Goal: Task Accomplishment & Management: Manage account settings

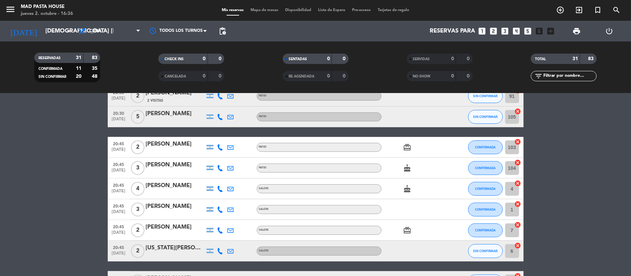
scroll to position [277, 0]
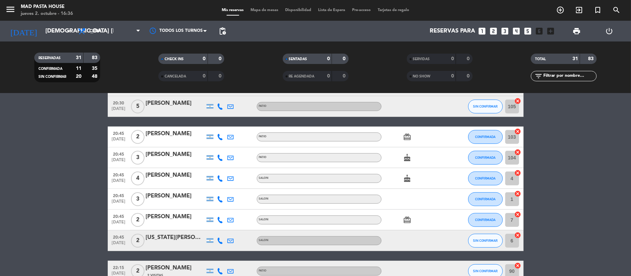
click at [182, 198] on div "[PERSON_NAME]" at bounding box center [175, 196] width 59 height 9
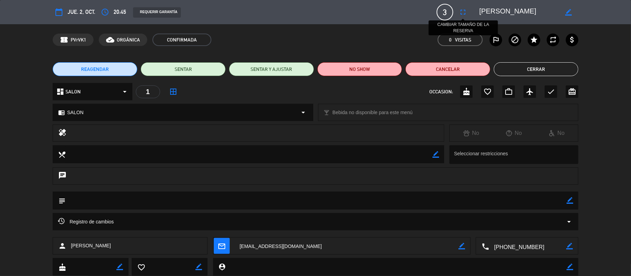
click at [457, 11] on button "fullscreen" at bounding box center [463, 12] width 12 height 12
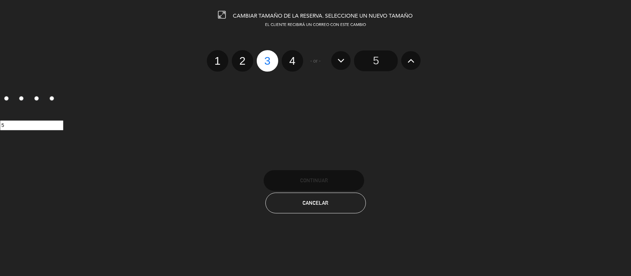
click at [412, 56] on icon at bounding box center [410, 60] width 7 height 11
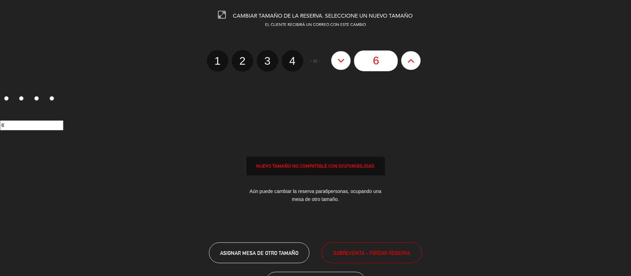
click at [291, 64] on label "4" at bounding box center [292, 60] width 21 height 21
click at [291, 57] on input "4" at bounding box center [291, 55] width 5 height 5
radio input "true"
radio input "false"
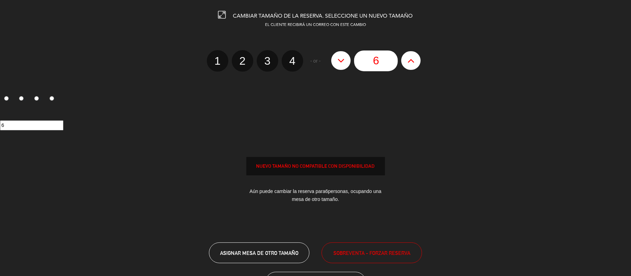
radio input "false"
radio input "true"
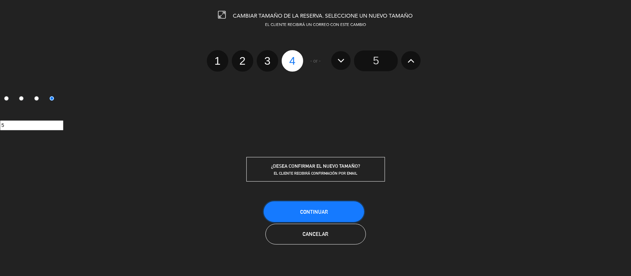
click at [323, 218] on button "Continuar" at bounding box center [314, 212] width 100 height 21
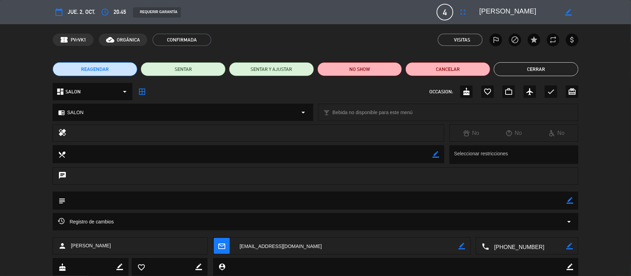
click at [530, 68] on button "Cerrar" at bounding box center [536, 69] width 85 height 14
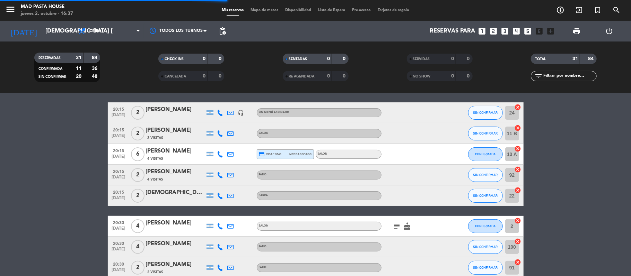
scroll to position [0, 0]
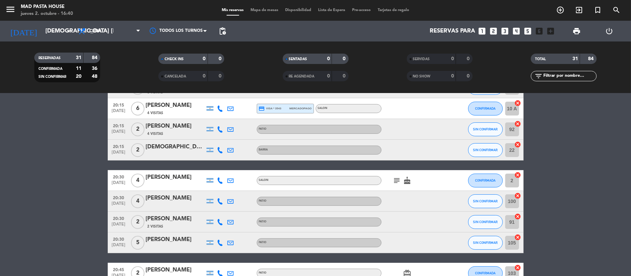
scroll to position [144, 0]
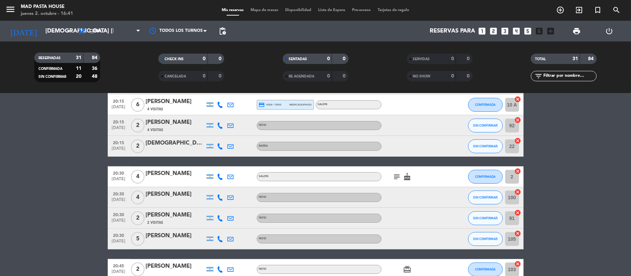
click at [227, 143] on div at bounding box center [231, 146] width 10 height 20
click at [228, 144] on icon at bounding box center [231, 146] width 6 height 6
click at [229, 144] on icon at bounding box center [231, 146] width 6 height 6
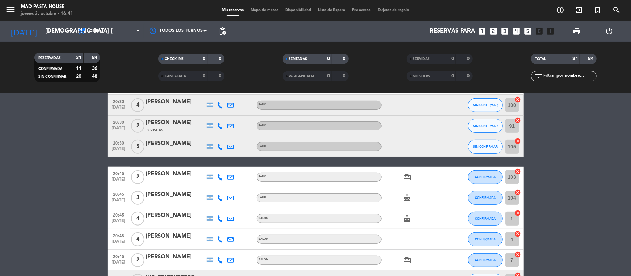
scroll to position [191, 0]
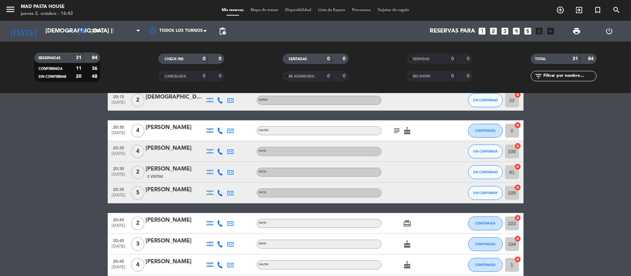
click at [492, 33] on icon "looks_two" at bounding box center [493, 31] width 9 height 9
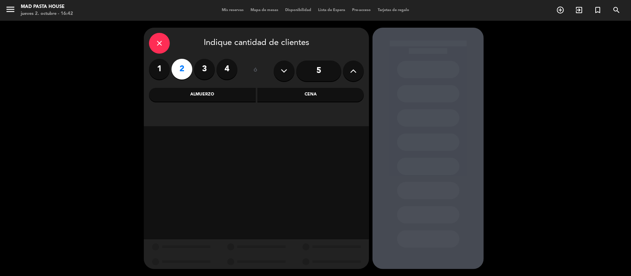
click at [337, 94] on div "Cena" at bounding box center [310, 95] width 107 height 14
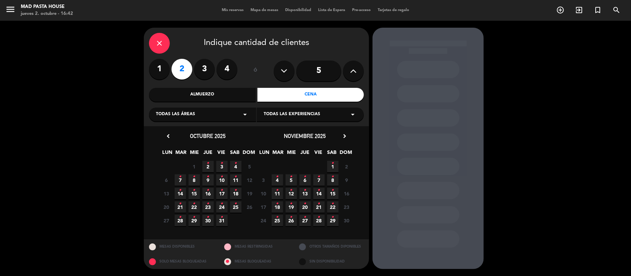
click at [233, 119] on div "Todas las áreas arrow_drop_down" at bounding box center [202, 115] width 107 height 14
click at [83, 215] on div "close Indique cantidad de clientes 1 2 3 4 ó 5 Almuerzo Cena Todas las áreas ar…" at bounding box center [315, 149] width 631 height 256
click at [223, 168] on span "3 •" at bounding box center [221, 166] width 11 height 11
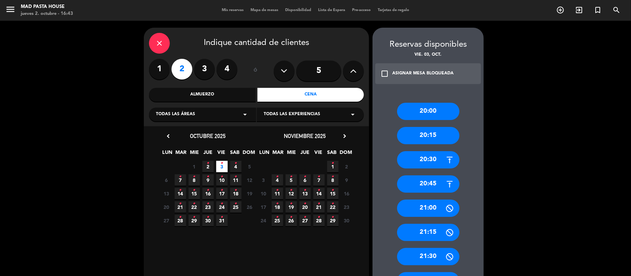
click at [351, 70] on icon at bounding box center [353, 71] width 7 height 10
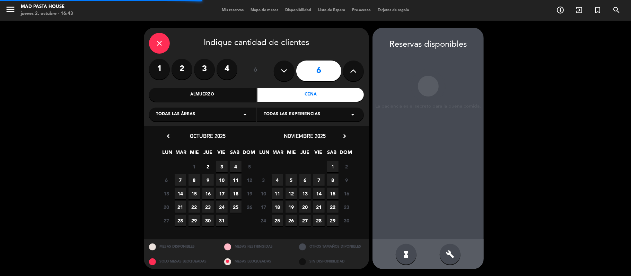
click at [357, 69] on button at bounding box center [353, 71] width 21 height 21
type input "7"
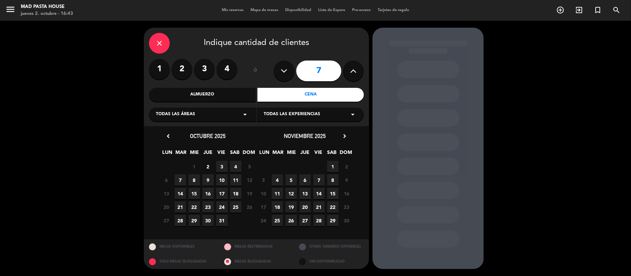
click at [222, 166] on span "3" at bounding box center [221, 166] width 11 height 11
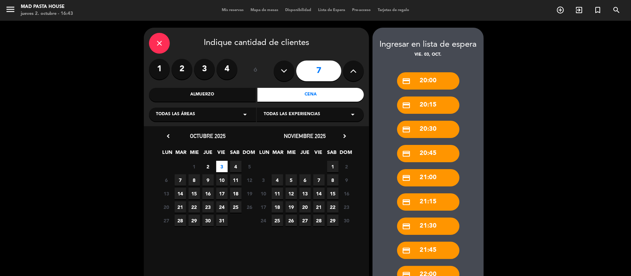
click at [159, 42] on icon "close" at bounding box center [159, 43] width 8 height 8
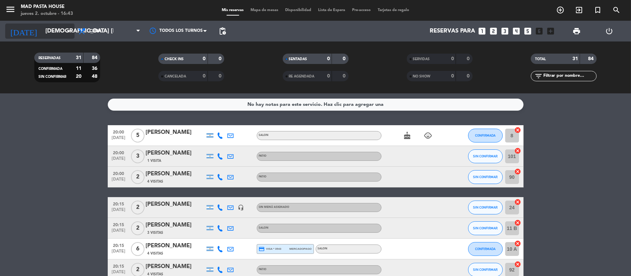
click at [43, 31] on input "[DEMOGRAPHIC_DATA] [DATE]" at bounding box center [79, 32] width 75 height 14
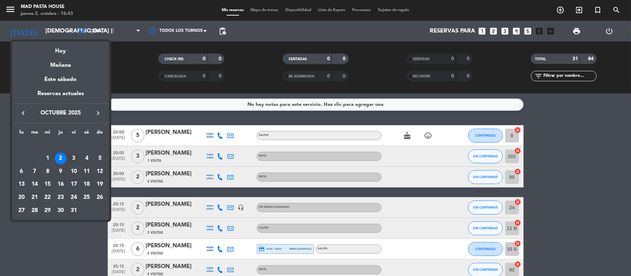
click at [73, 157] on div "3" at bounding box center [74, 159] width 12 height 12
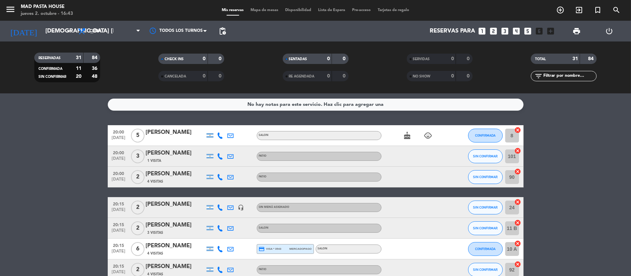
type input "vie. [DATE]"
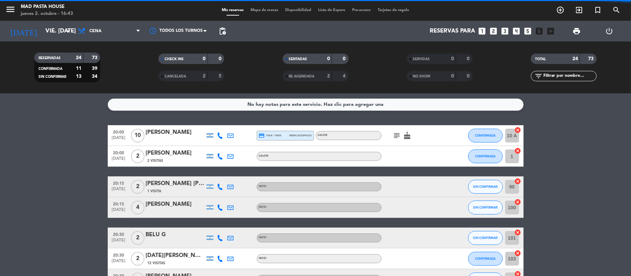
click at [255, 11] on span "Mapa de mesas" at bounding box center [264, 10] width 35 height 4
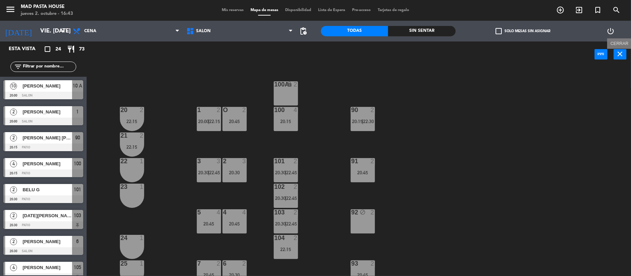
click at [621, 54] on icon "close" at bounding box center [620, 54] width 8 height 8
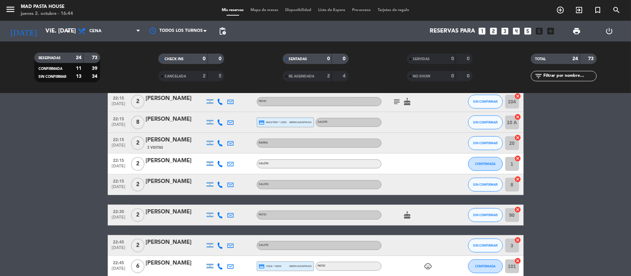
scroll to position [416, 0]
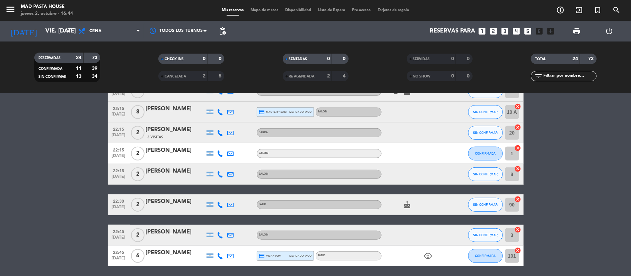
click at [264, 11] on span "Mapa de mesas" at bounding box center [264, 10] width 35 height 4
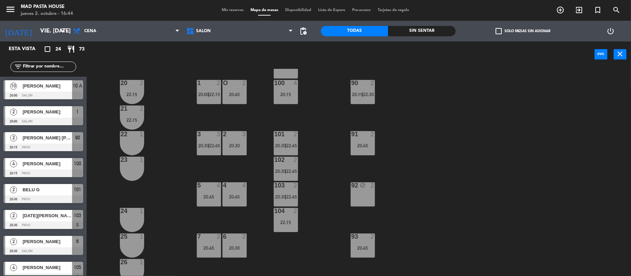
scroll to position [17, 0]
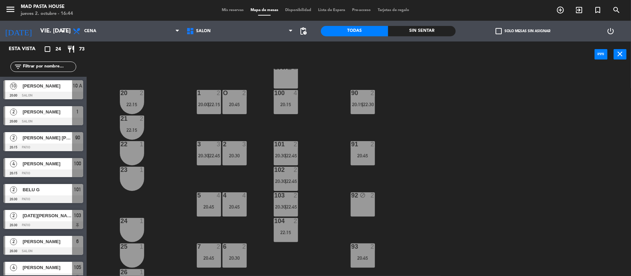
click at [293, 140] on div "100A lock 2 1 2 20:00 | 22:15 O 2 20:45 20 2 22:15 100 4 20:15 90 2 20:15 | 22:…" at bounding box center [362, 173] width 538 height 209
click at [288, 152] on div "101 2 20:30 | 22:45" at bounding box center [286, 153] width 24 height 24
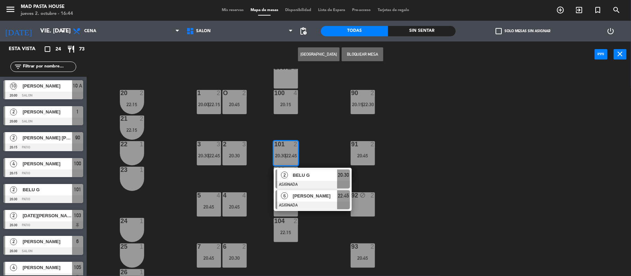
click at [290, 202] on div at bounding box center [312, 206] width 74 height 8
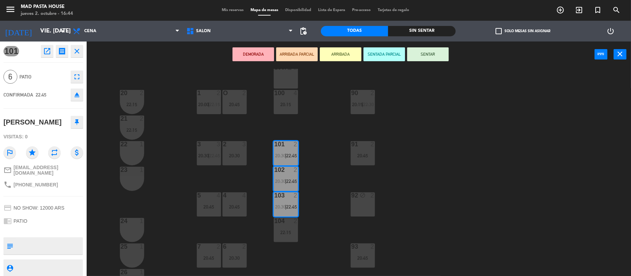
click at [461, 209] on div "100A lock 2 1 2 20:00 | 22:15 O 2 20:45 20 2 22:15 100 4 20:15 90 2 20:15 | 22:…" at bounding box center [362, 173] width 538 height 209
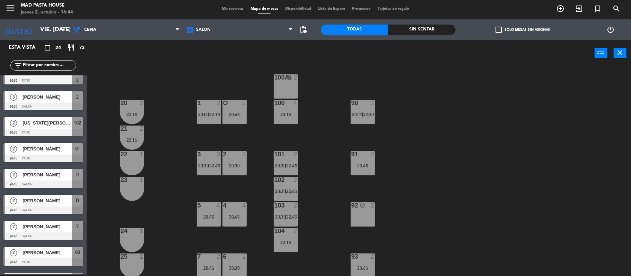
scroll to position [0, 0]
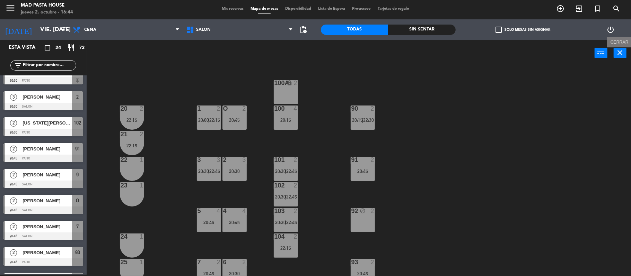
click at [621, 51] on icon "close" at bounding box center [620, 52] width 8 height 8
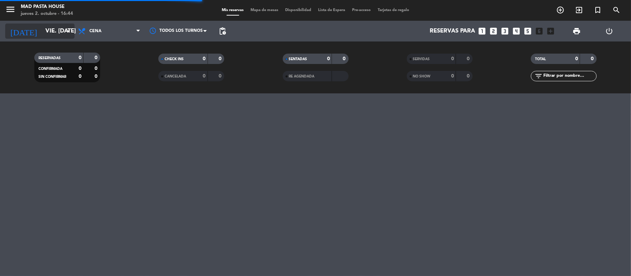
click at [53, 35] on input "vie. [DATE]" at bounding box center [79, 32] width 75 height 14
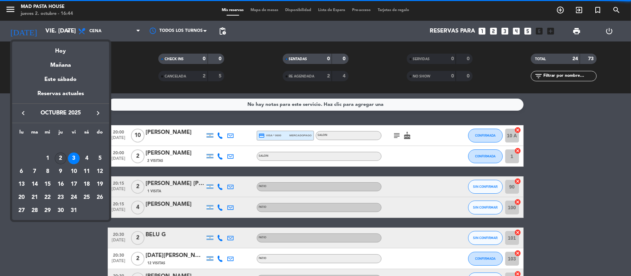
click at [63, 157] on div "2" at bounding box center [61, 159] width 12 height 12
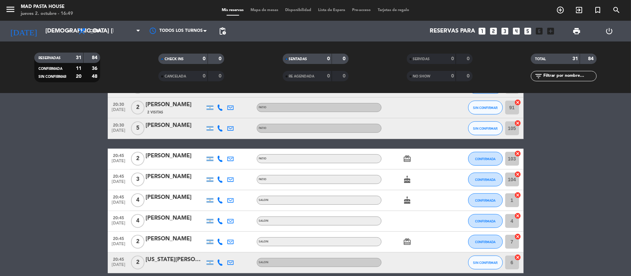
scroll to position [309, 0]
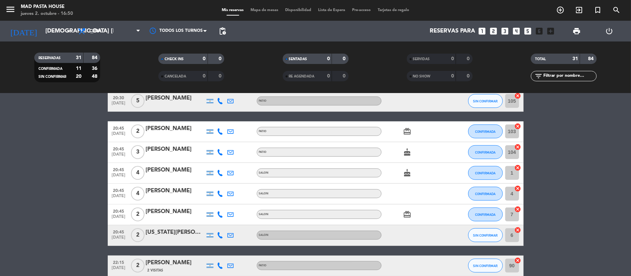
click at [33, 155] on bookings-row "20:00 [DATE] 5 [PERSON_NAME] SALON cake child_care CONFIRMADA 8 cancel 20:00 [D…" at bounding box center [315, 194] width 631 height 703
click at [229, 132] on icon at bounding box center [231, 132] width 6 height 6
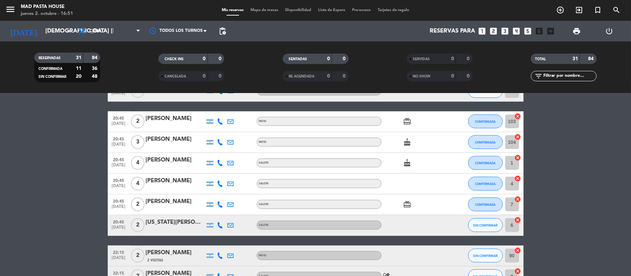
scroll to position [318, 0]
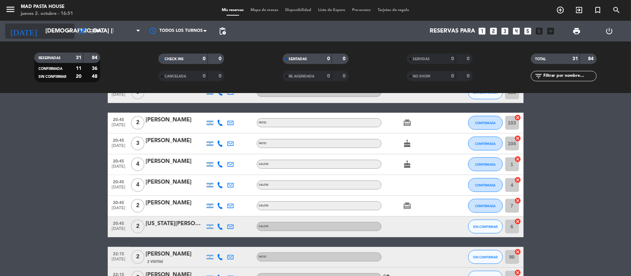
click at [42, 27] on input "[DEMOGRAPHIC_DATA] [DATE]" at bounding box center [79, 32] width 75 height 14
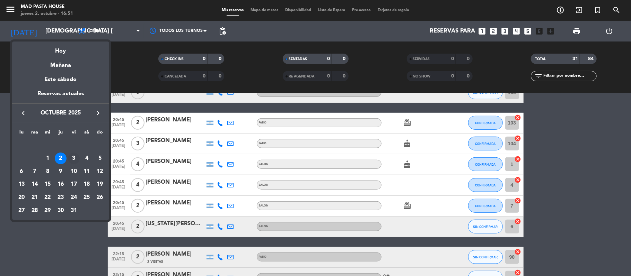
click at [73, 159] on div "3" at bounding box center [74, 159] width 12 height 12
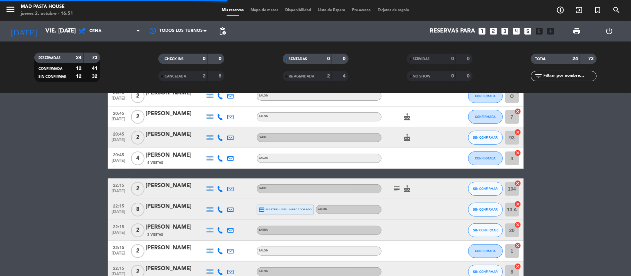
scroll to position [291, 0]
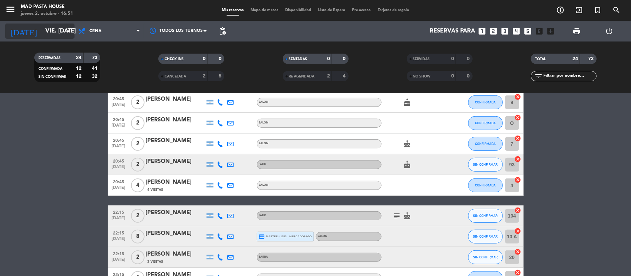
click at [42, 31] on input "vie. [DATE]" at bounding box center [79, 32] width 75 height 14
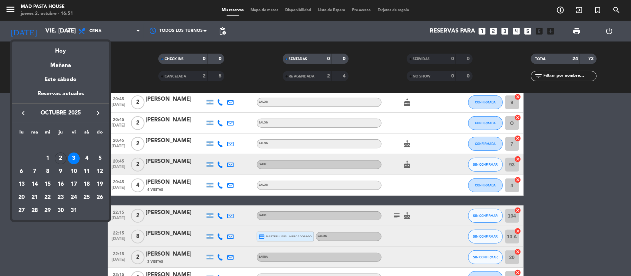
click at [88, 33] on div at bounding box center [315, 138] width 631 height 276
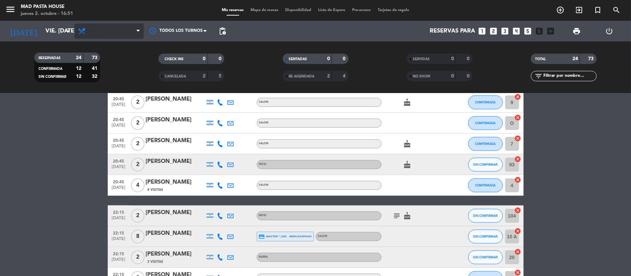
click at [100, 35] on span "Cena" at bounding box center [108, 31] width 69 height 15
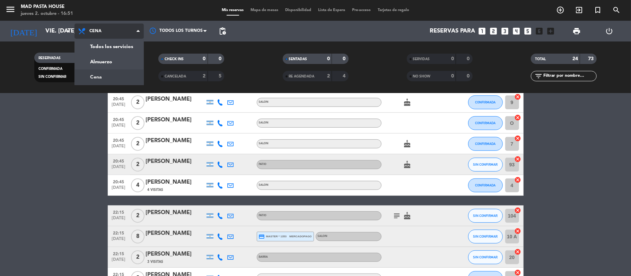
click at [96, 68] on div "menu Mad Pasta House jueves 2. octubre - 16:51 Mis reservas Mapa de mesas Dispo…" at bounding box center [315, 47] width 631 height 94
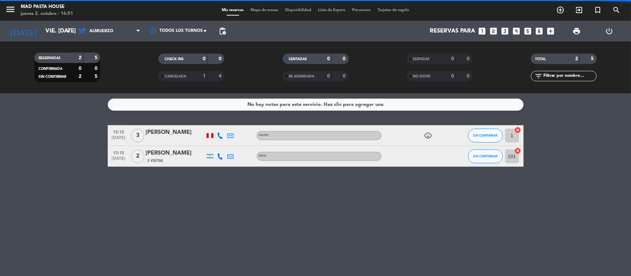
scroll to position [0, 0]
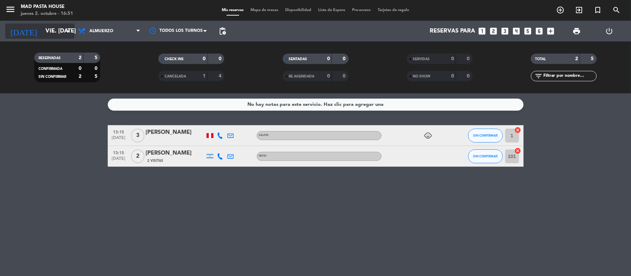
click at [42, 25] on input "vie. [DATE]" at bounding box center [79, 32] width 75 height 14
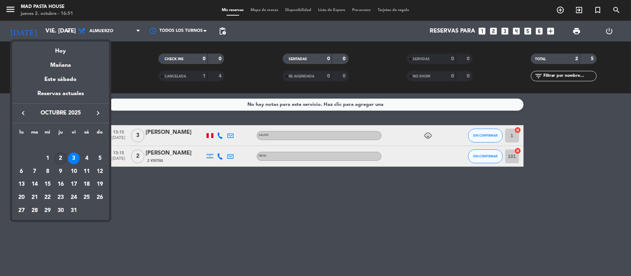
click at [59, 158] on div "2" at bounding box center [61, 159] width 12 height 12
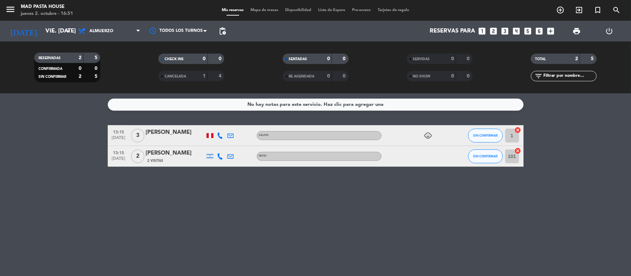
type input "[DEMOGRAPHIC_DATA] [DATE]"
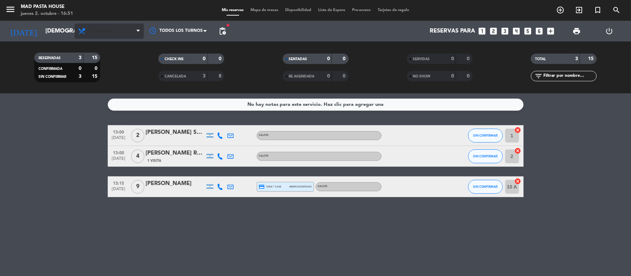
click at [107, 31] on span "Almuerzo" at bounding box center [101, 31] width 24 height 5
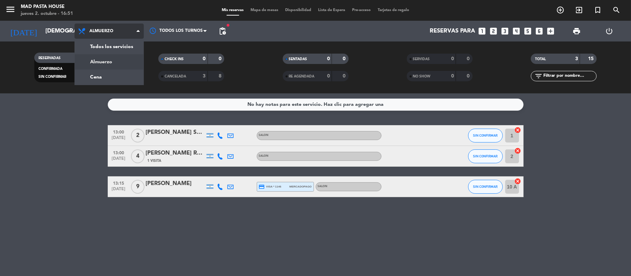
click at [85, 74] on div "menu Mad Pasta House jueves 2. octubre - 16:51 Mis reservas Mapa de mesas Dispo…" at bounding box center [315, 47] width 631 height 94
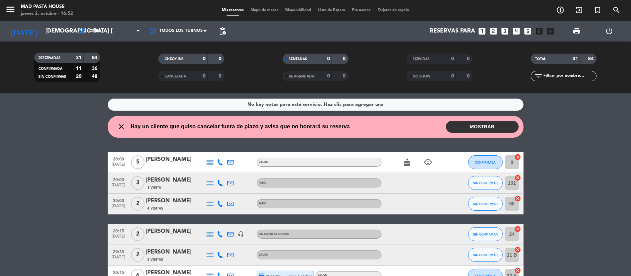
click at [485, 122] on button "MOSTRAR" at bounding box center [482, 127] width 73 height 12
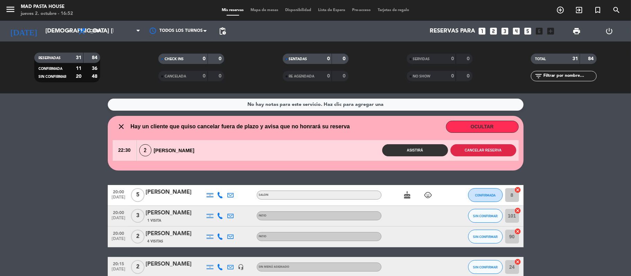
click at [503, 156] on button "Cancelar reserva" at bounding box center [483, 150] width 66 height 12
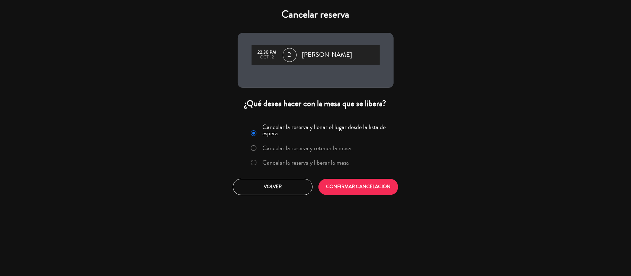
click at [314, 165] on label "Cancelar la reserva y liberar la mesa" at bounding box center [305, 163] width 87 height 6
click at [363, 182] on button "CONFIRMAR CANCELACIÓN" at bounding box center [358, 187] width 80 height 16
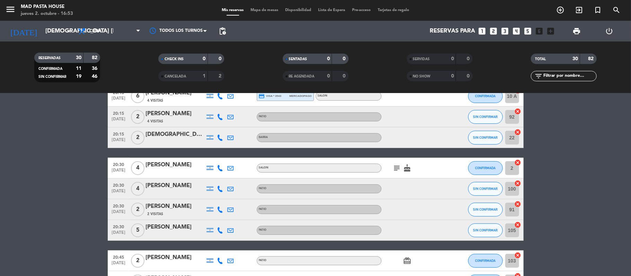
scroll to position [139, 0]
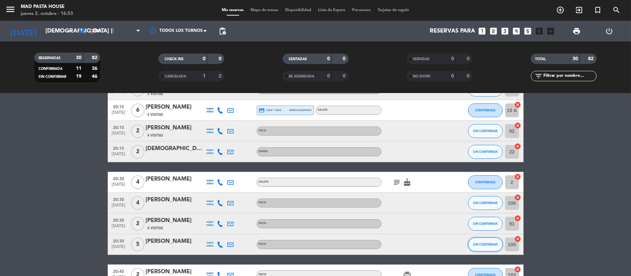
click at [480, 246] on button "SIN CONFIRMAR" at bounding box center [485, 245] width 35 height 14
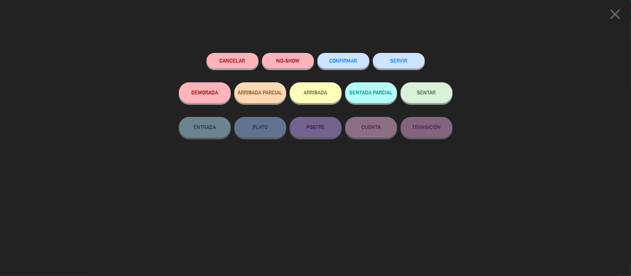
click at [244, 60] on button "Cancelar" at bounding box center [232, 61] width 52 height 16
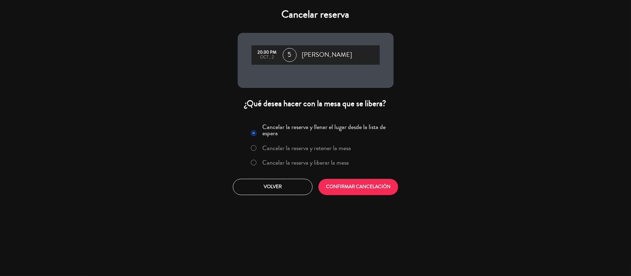
click at [334, 164] on label "Cancelar la reserva y liberar la mesa" at bounding box center [305, 163] width 87 height 6
click at [346, 185] on button "CONFIRMAR CANCELACIÓN" at bounding box center [358, 187] width 80 height 16
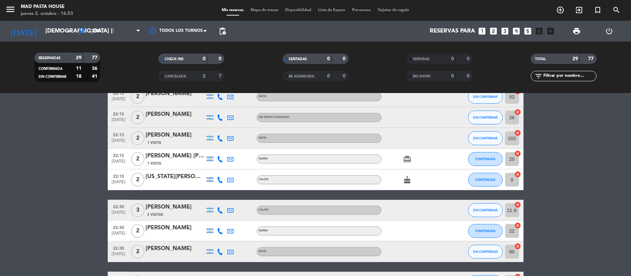
scroll to position [509, 0]
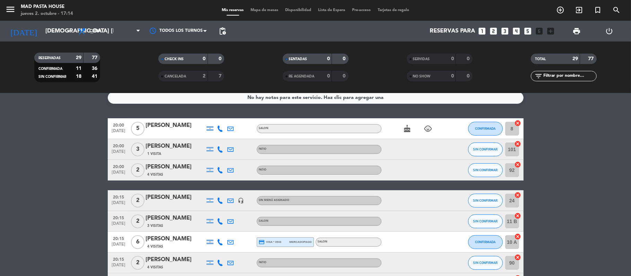
scroll to position [0, 0]
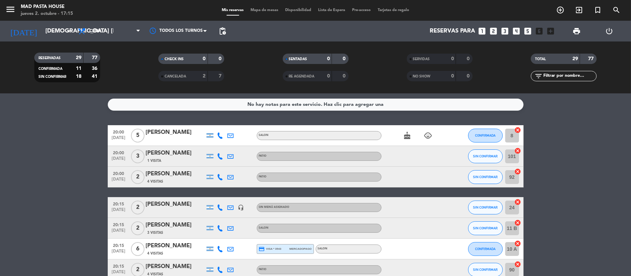
click at [222, 155] on icon at bounding box center [220, 156] width 6 height 6
click at [222, 175] on icon at bounding box center [220, 177] width 6 height 6
click at [219, 130] on div at bounding box center [220, 135] width 10 height 20
click at [219, 159] on icon at bounding box center [220, 156] width 6 height 6
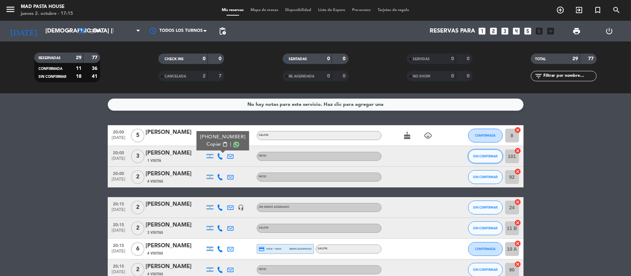
click at [487, 153] on button "SIN CONFIRMAR" at bounding box center [485, 157] width 35 height 14
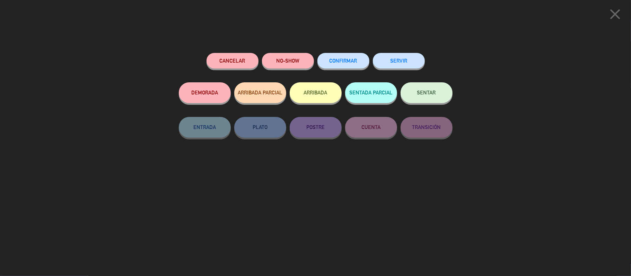
click at [248, 67] on button "Cancelar" at bounding box center [232, 61] width 52 height 16
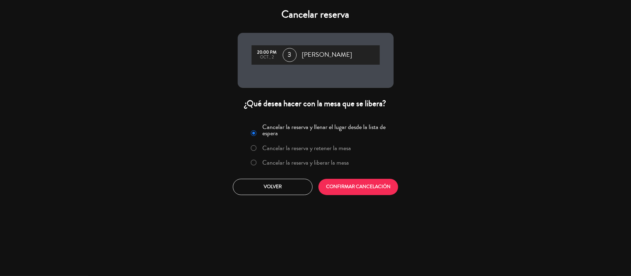
click at [290, 168] on label "Cancelar la reserva y liberar la mesa" at bounding box center [299, 163] width 105 height 12
click at [347, 186] on button "CONFIRMAR CANCELACIÓN" at bounding box center [358, 187] width 80 height 16
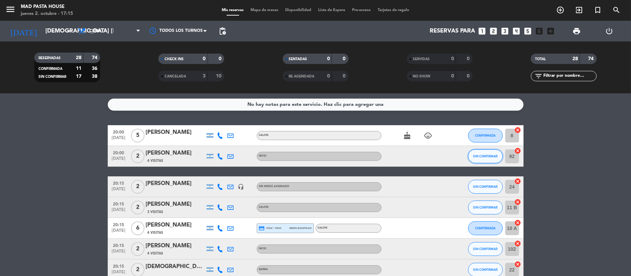
click at [494, 156] on span "SIN CONFIRMAR" at bounding box center [485, 157] width 25 height 4
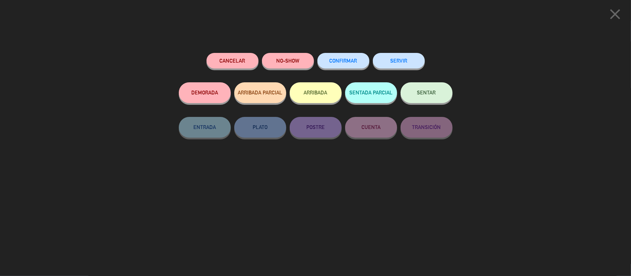
click at [348, 62] on span "CONFIRMAR" at bounding box center [343, 61] width 28 height 6
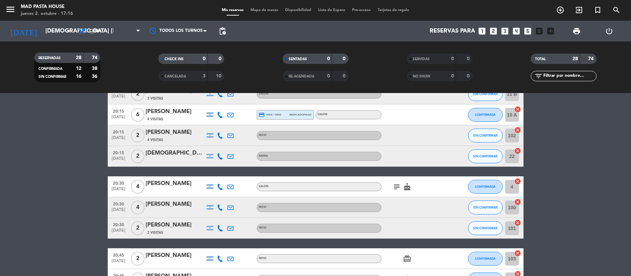
scroll to position [139, 0]
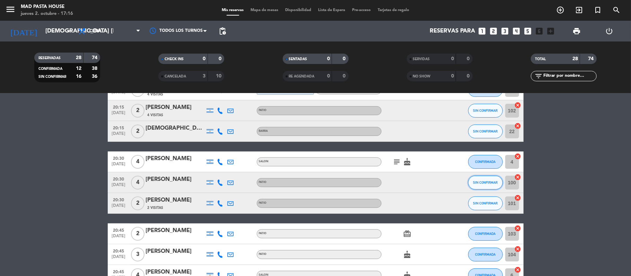
click at [498, 178] on button "SIN CONFIRMAR" at bounding box center [485, 183] width 35 height 14
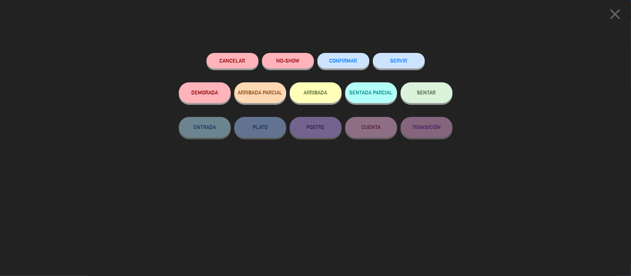
click at [356, 56] on button "CONFIRMAR" at bounding box center [343, 61] width 52 height 16
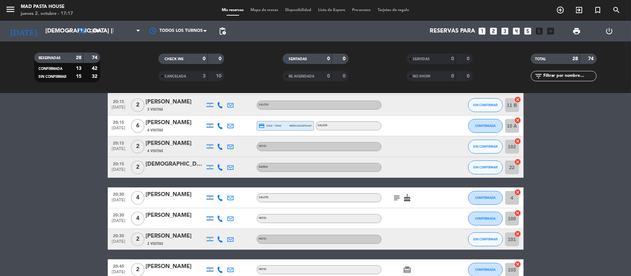
scroll to position [92, 0]
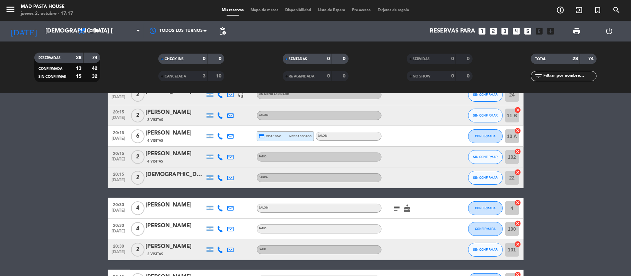
click at [164, 254] on div "2 Visitas" at bounding box center [175, 254] width 59 height 6
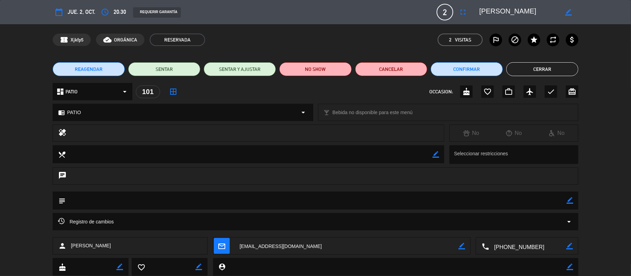
click at [459, 4] on div "calendar_today [DEMOGRAPHIC_DATA] 2, oct. access_time 20:30 REQUERIR GARANTÍA 2…" at bounding box center [316, 12] width 526 height 17
click at [463, 12] on icon "fullscreen" at bounding box center [463, 12] width 8 height 8
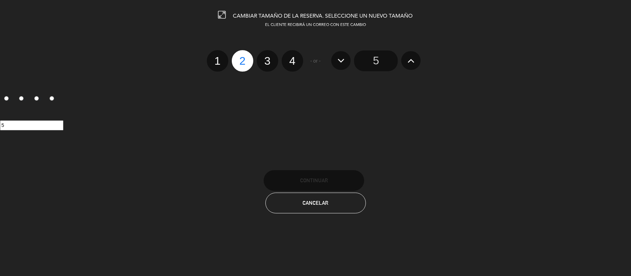
click at [268, 60] on label "3" at bounding box center [267, 60] width 21 height 21
click at [268, 57] on input "3" at bounding box center [266, 55] width 5 height 5
radio input "true"
radio input "false"
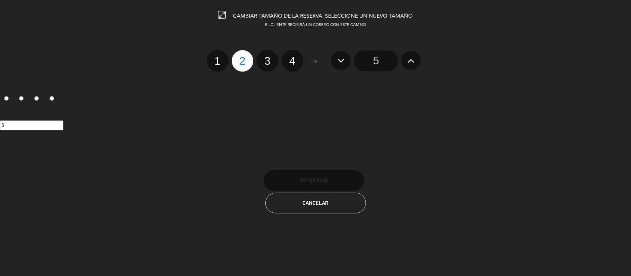
radio input "false"
radio input "true"
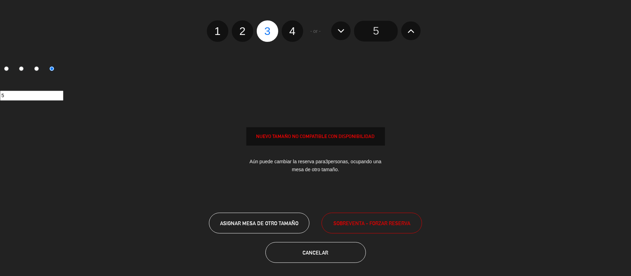
scroll to position [32, 0]
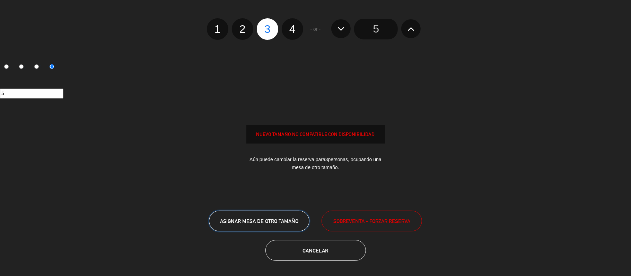
click at [276, 219] on span "ASIGNAR MESA DE OTRO TAMAÑO" at bounding box center [259, 222] width 78 height 6
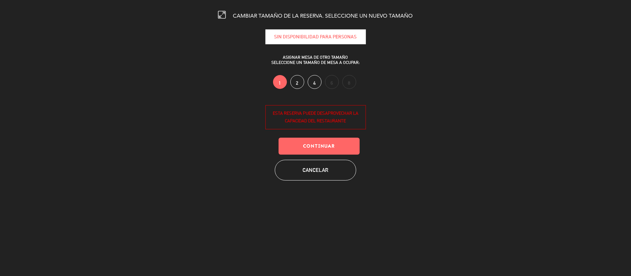
click at [315, 84] on label "4" at bounding box center [315, 82] width 14 height 14
click at [333, 148] on button "Continuar" at bounding box center [319, 146] width 81 height 17
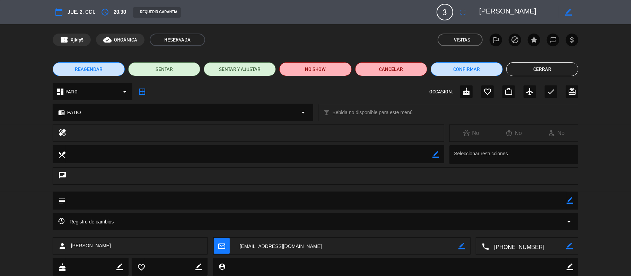
click at [551, 71] on button "Cerrar" at bounding box center [542, 69] width 72 height 14
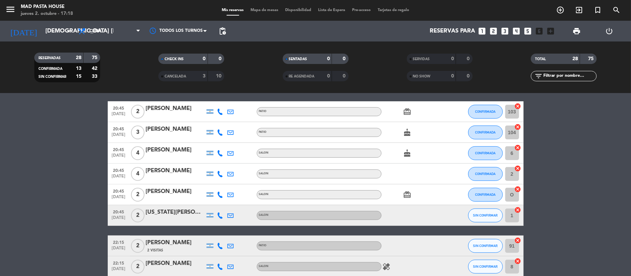
scroll to position [277, 0]
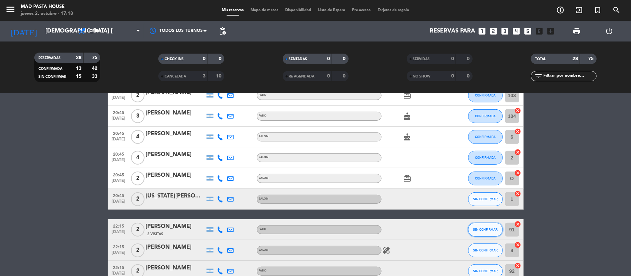
click at [482, 230] on span "SIN CONFIRMAR" at bounding box center [485, 230] width 25 height 4
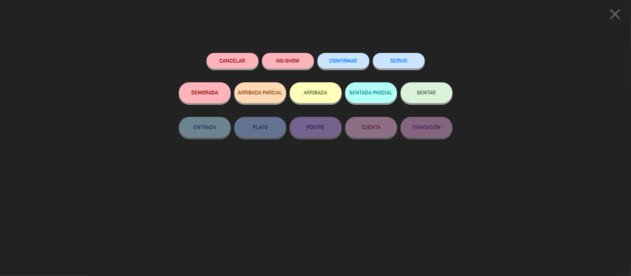
click at [618, 5] on div "close" at bounding box center [315, 13] width 631 height 26
click at [617, 8] on icon "close" at bounding box center [614, 14] width 17 height 17
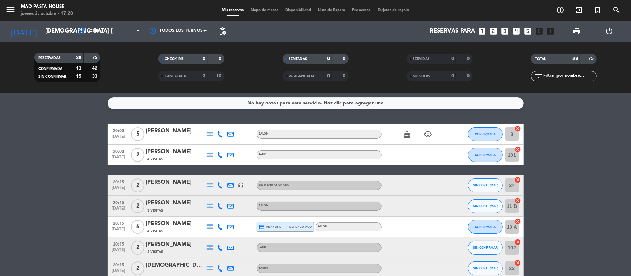
scroll to position [0, 0]
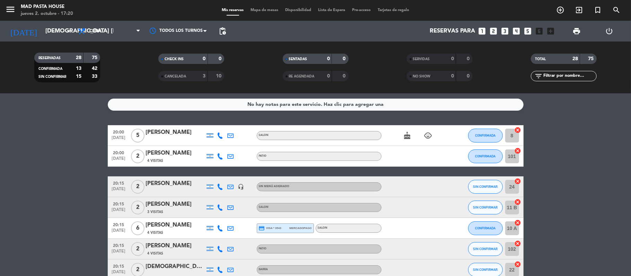
click at [159, 138] on div at bounding box center [175, 141] width 59 height 6
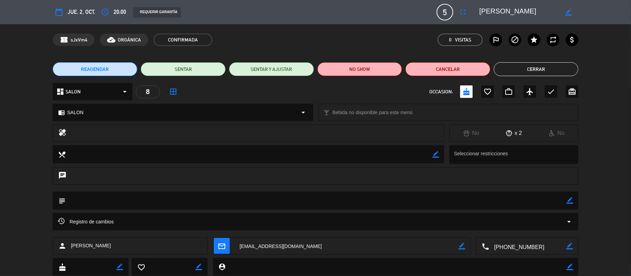
click at [91, 68] on span "REAGENDAR" at bounding box center [95, 69] width 28 height 7
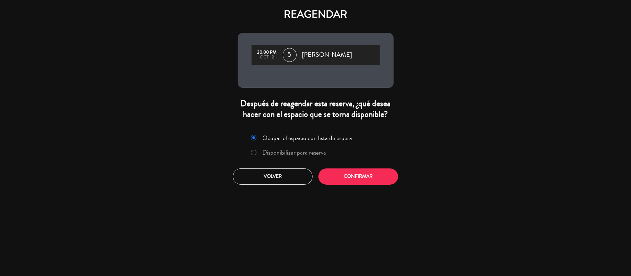
click at [290, 150] on label "Disponibilizar para reserva" at bounding box center [294, 153] width 64 height 6
click at [348, 182] on button "Confirmar" at bounding box center [358, 177] width 80 height 16
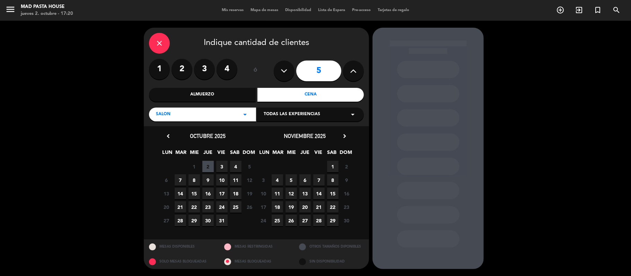
click at [235, 169] on span "4" at bounding box center [235, 166] width 11 height 11
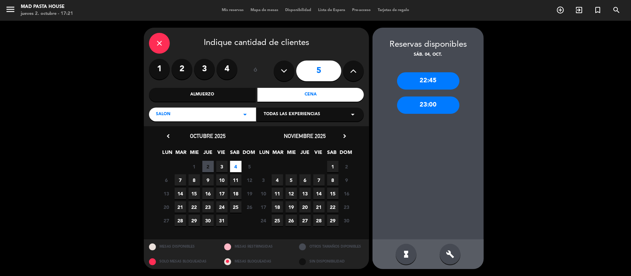
click at [205, 123] on div "close Indique cantidad de clientes 1 2 3 4 ó 5 Almuerzo Cena SALON arrow_drop_d…" at bounding box center [256, 77] width 225 height 99
click at [205, 117] on div "SALON arrow_drop_down" at bounding box center [202, 115] width 107 height 14
click at [171, 143] on div "PATIO" at bounding box center [202, 142] width 93 height 7
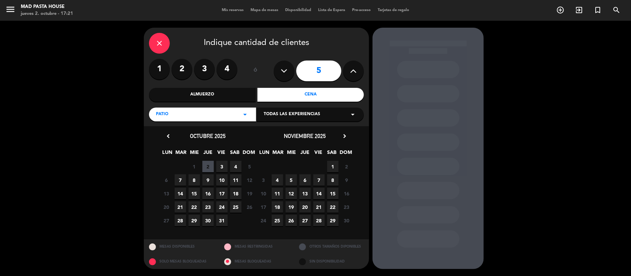
click at [236, 170] on span "4" at bounding box center [235, 166] width 11 height 11
